Goal: Transaction & Acquisition: Obtain resource

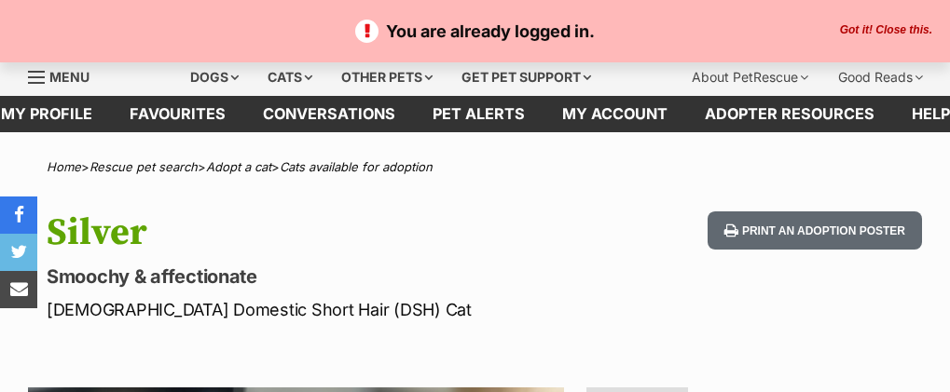
click at [53, 75] on span "Menu" at bounding box center [69, 77] width 40 height 16
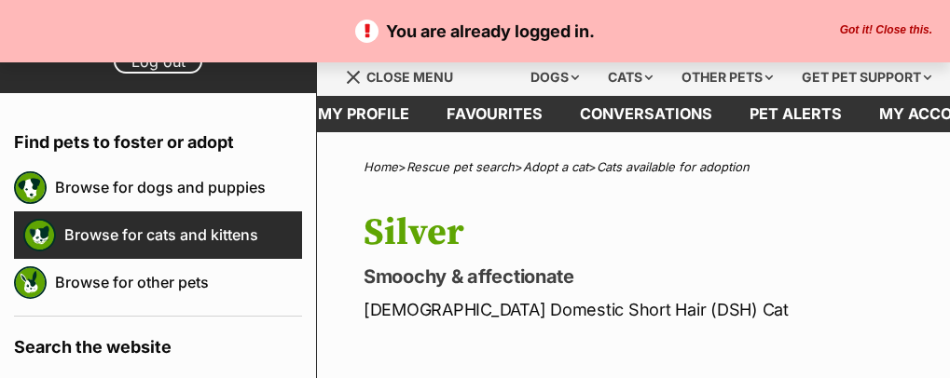
click at [226, 234] on link "Browse for cats and kittens" at bounding box center [183, 234] width 238 height 39
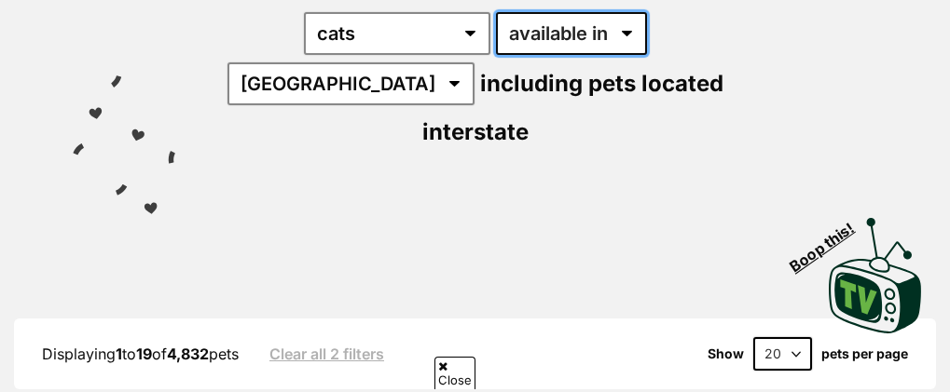
click at [500, 33] on select "available in located in" at bounding box center [571, 33] width 151 height 43
select select "disabled"
click at [496, 12] on select "available in located in" at bounding box center [571, 33] width 151 height 43
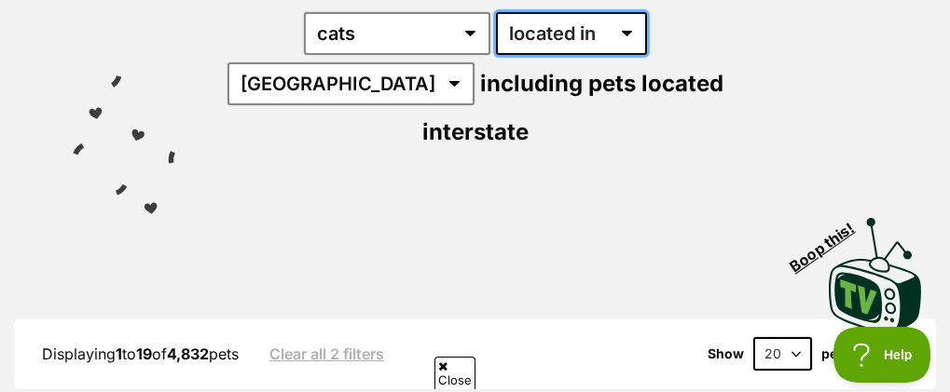
scroll to position [653, 0]
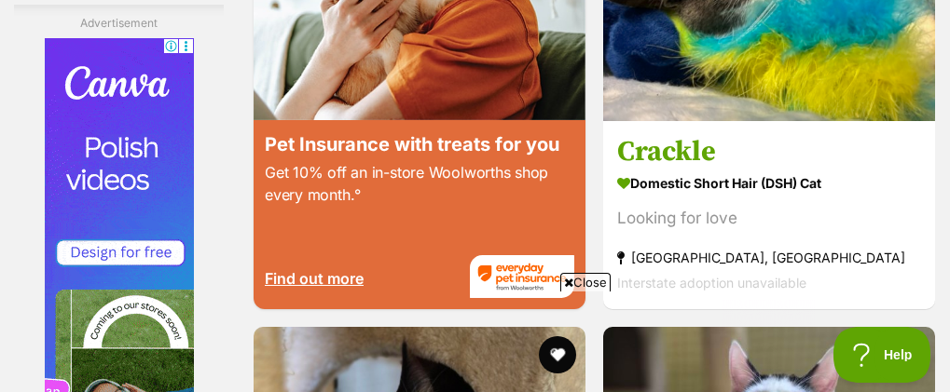
scroll to position [3915, 0]
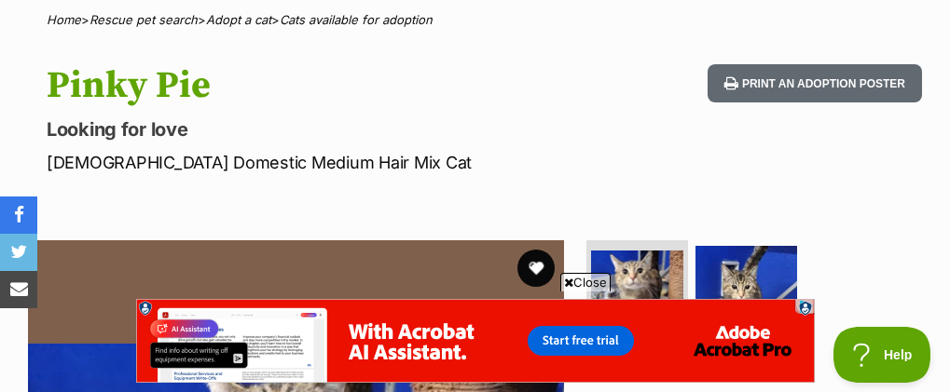
scroll to position [373, 0]
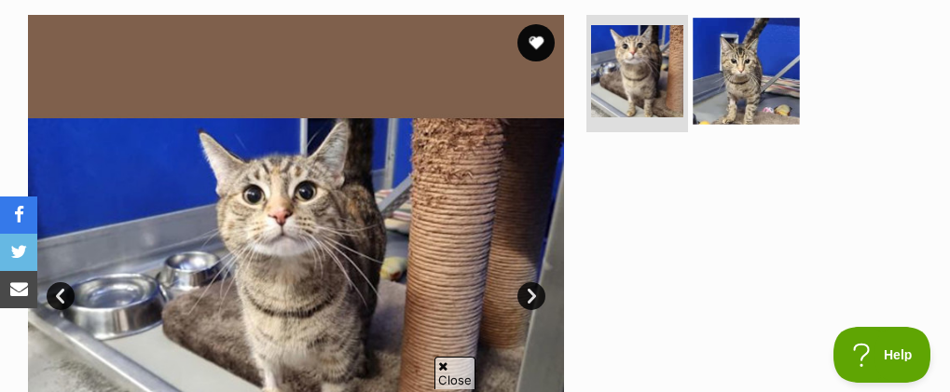
click at [754, 76] on img at bounding box center [746, 71] width 107 height 107
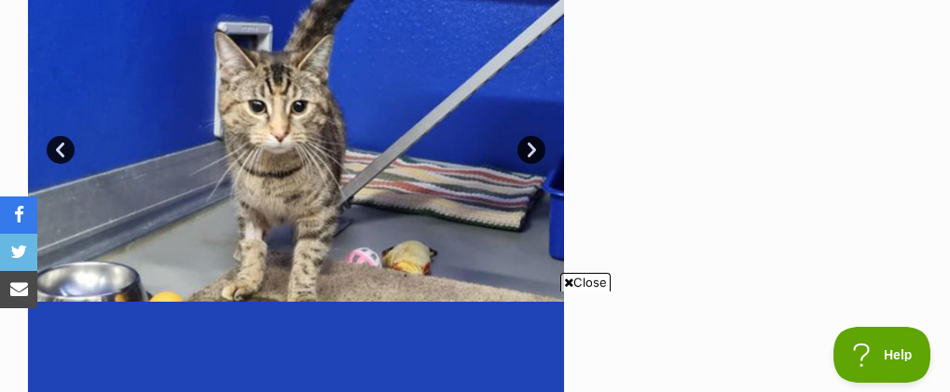
scroll to position [746, 0]
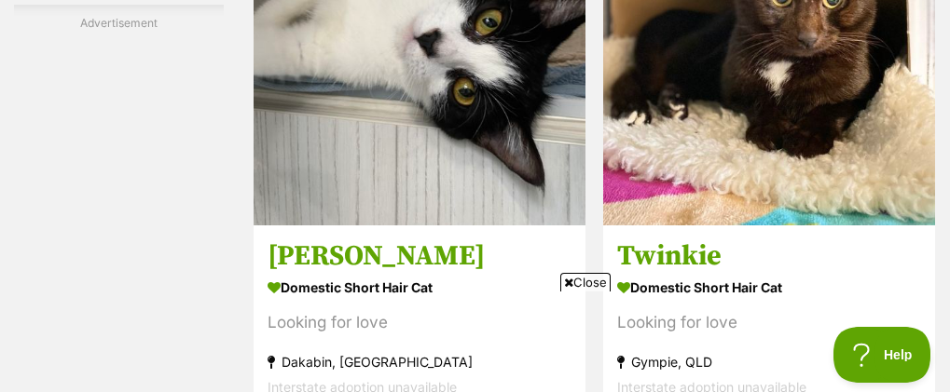
scroll to position [4195, 0]
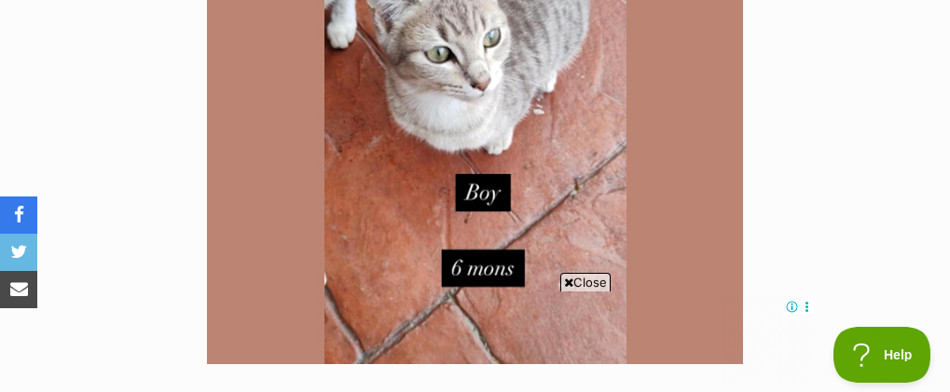
scroll to position [466, 0]
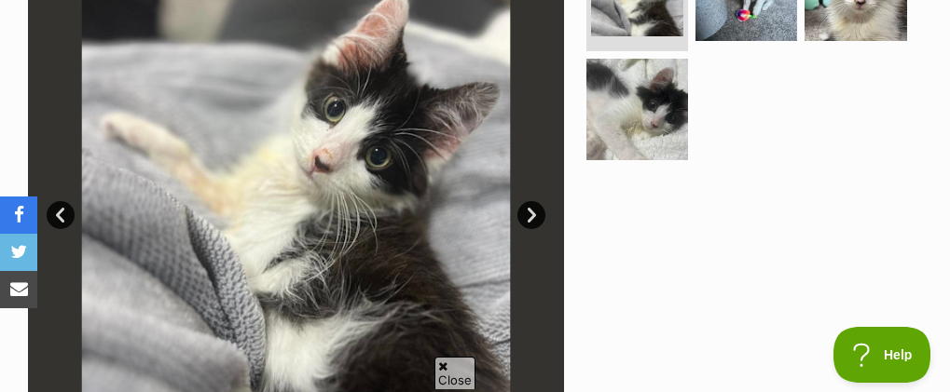
scroll to position [280, 0]
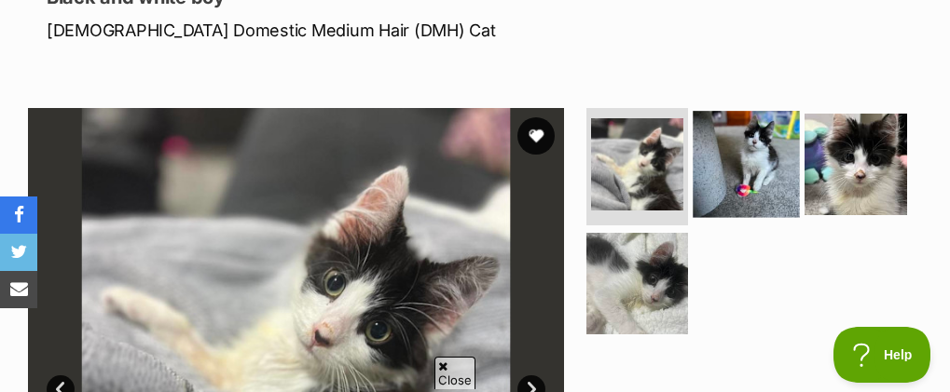
click at [758, 176] on img at bounding box center [746, 164] width 107 height 107
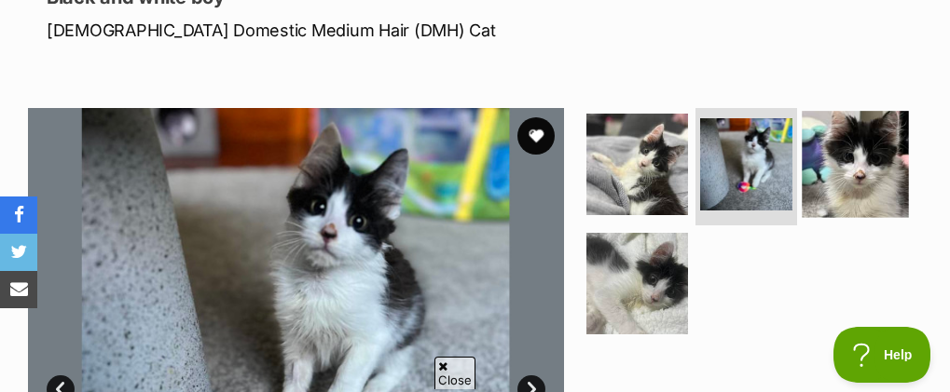
scroll to position [0, 0]
click at [853, 187] on img at bounding box center [855, 164] width 107 height 107
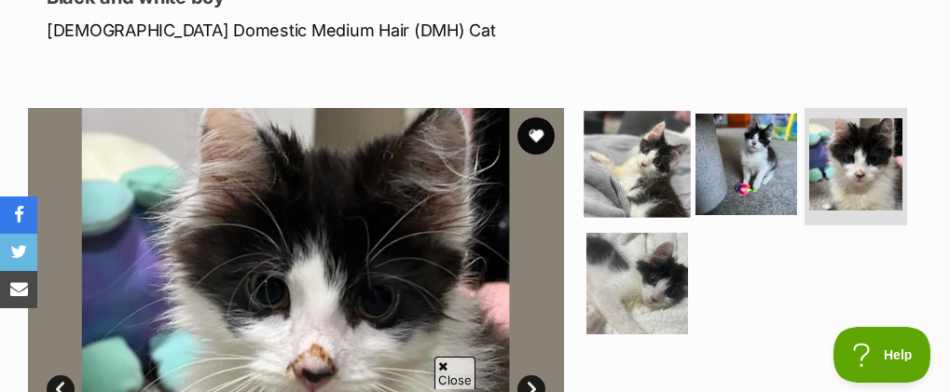
scroll to position [373, 0]
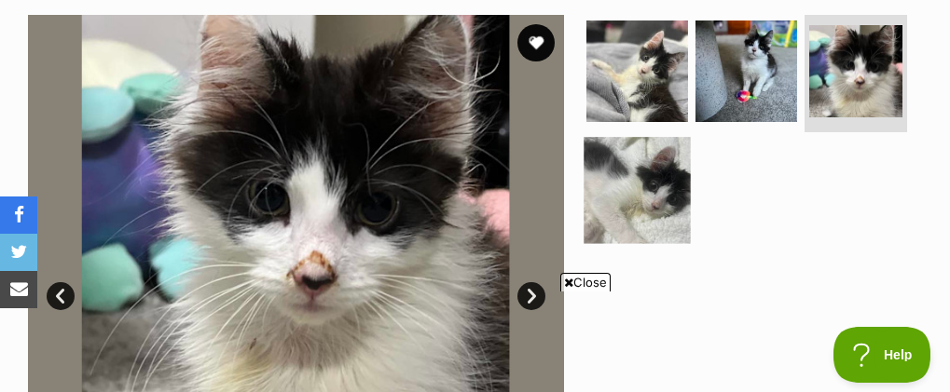
click at [625, 213] on img at bounding box center [637, 190] width 107 height 107
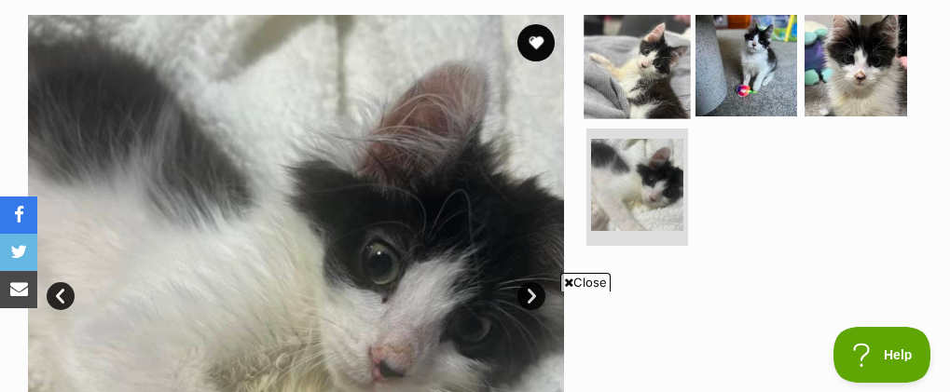
click at [666, 76] on img at bounding box center [637, 65] width 107 height 107
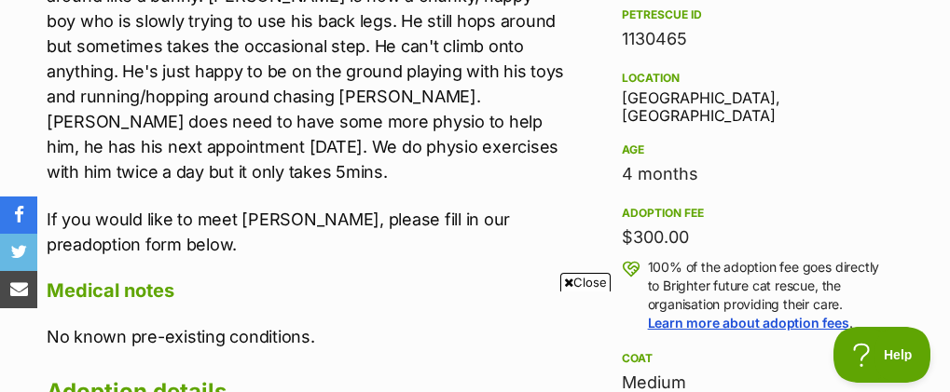
scroll to position [1212, 0]
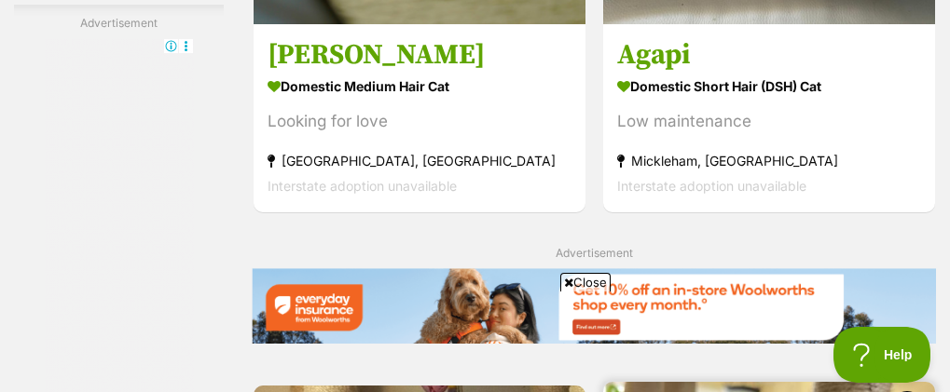
scroll to position [4288, 0]
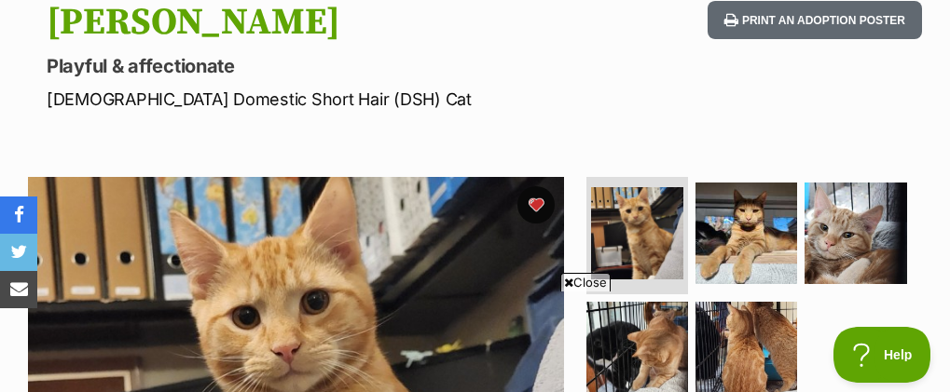
scroll to position [373, 0]
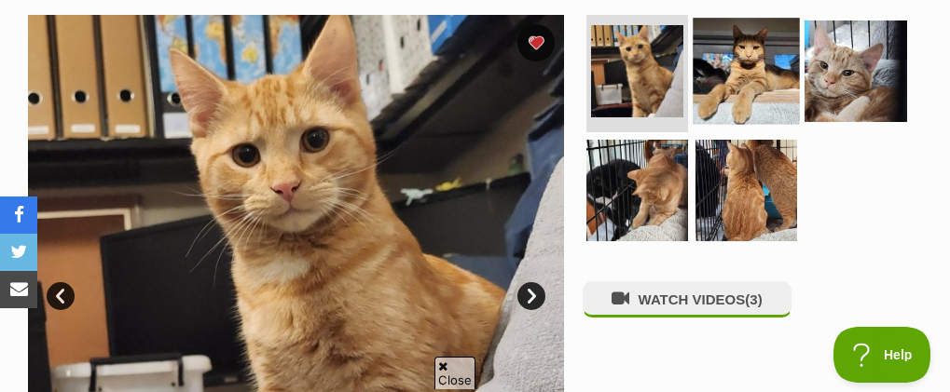
click at [717, 78] on img at bounding box center [746, 71] width 107 height 107
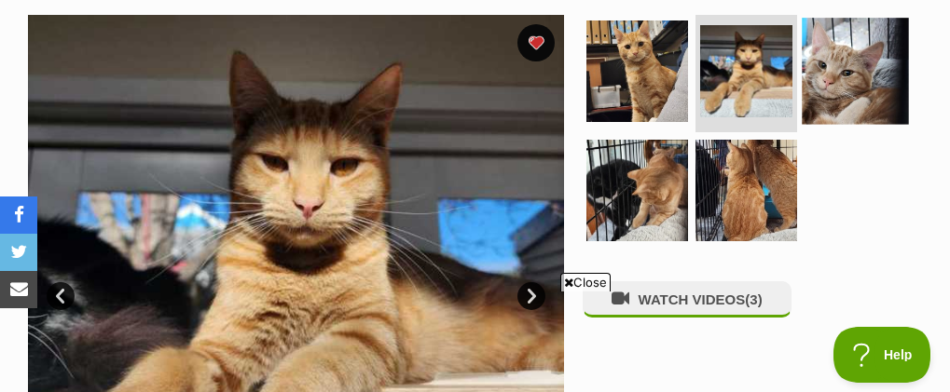
click at [855, 102] on img at bounding box center [855, 71] width 107 height 107
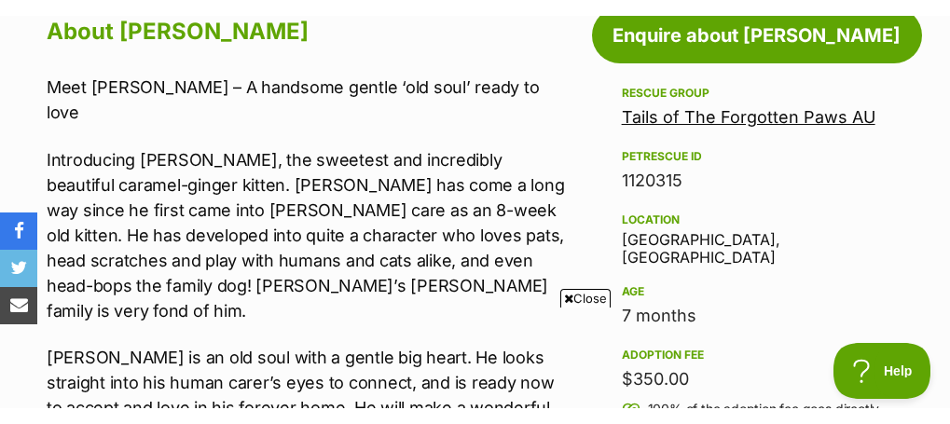
scroll to position [1025, 0]
